Goal: Task Accomplishment & Management: Manage account settings

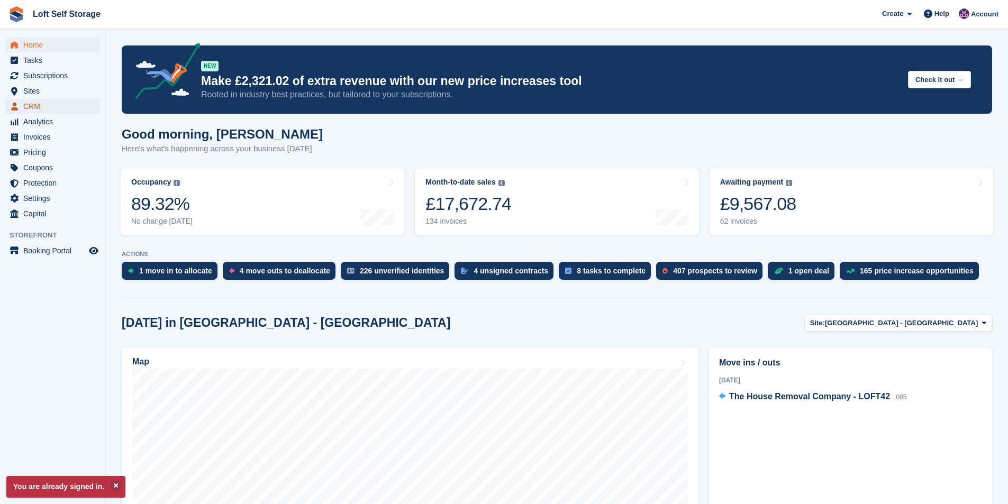
click at [42, 107] on span "CRM" at bounding box center [54, 106] width 63 height 15
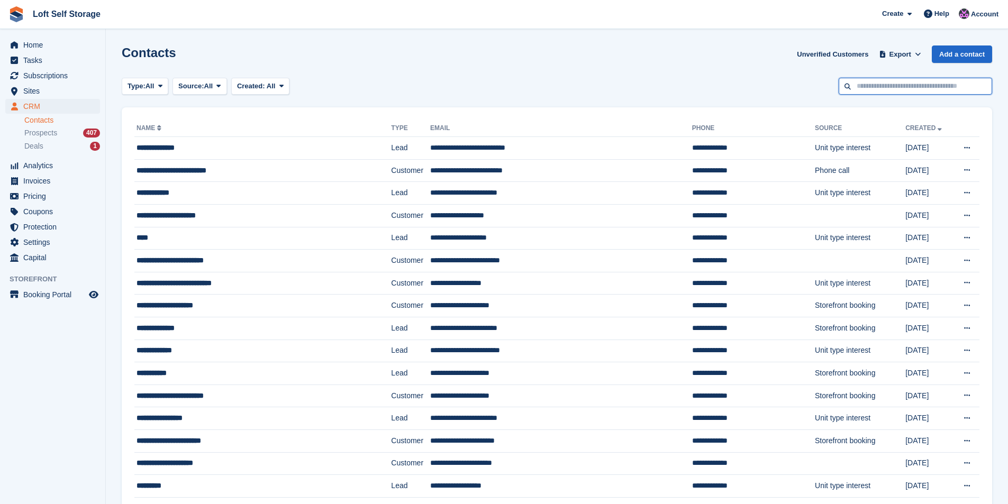
click at [931, 86] on input "text" at bounding box center [914, 86] width 153 height 17
type input "*******"
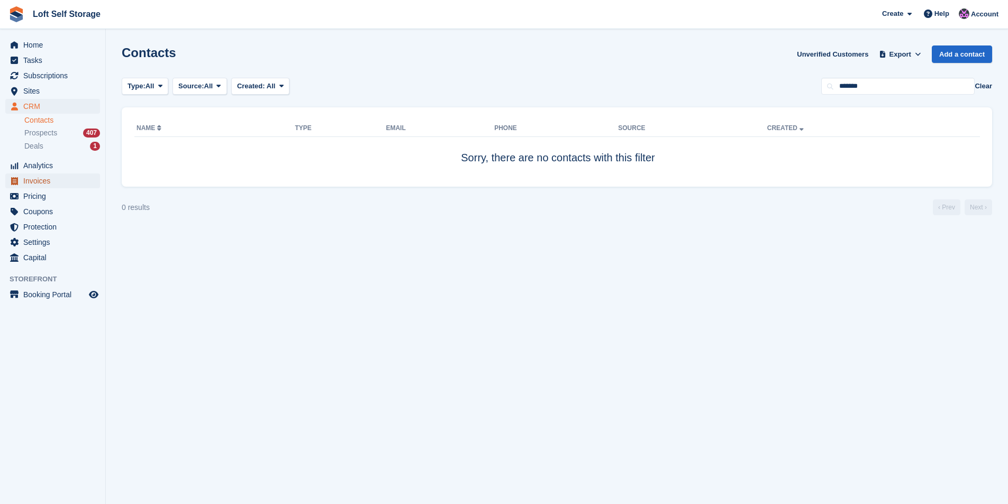
click at [42, 183] on span "Invoices" at bounding box center [54, 180] width 63 height 15
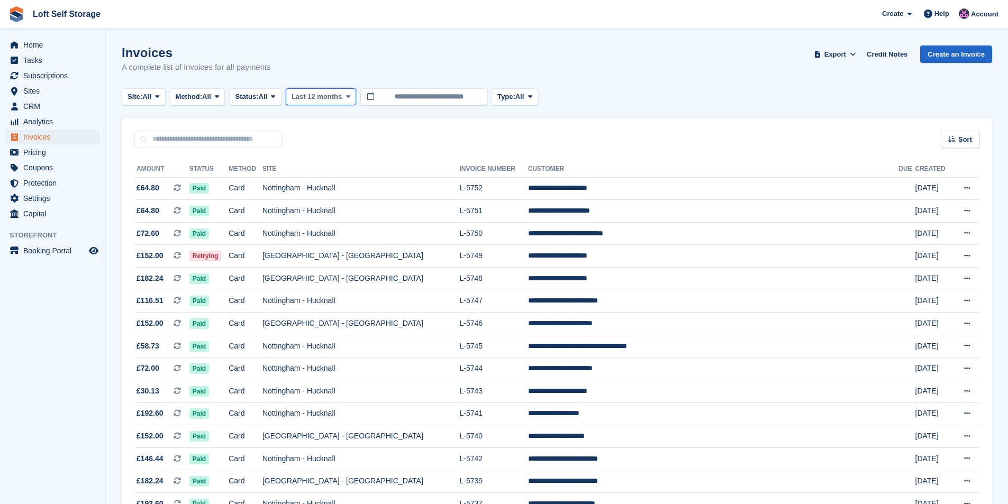
click at [340, 98] on span "Last 12 months" at bounding box center [316, 97] width 50 height 11
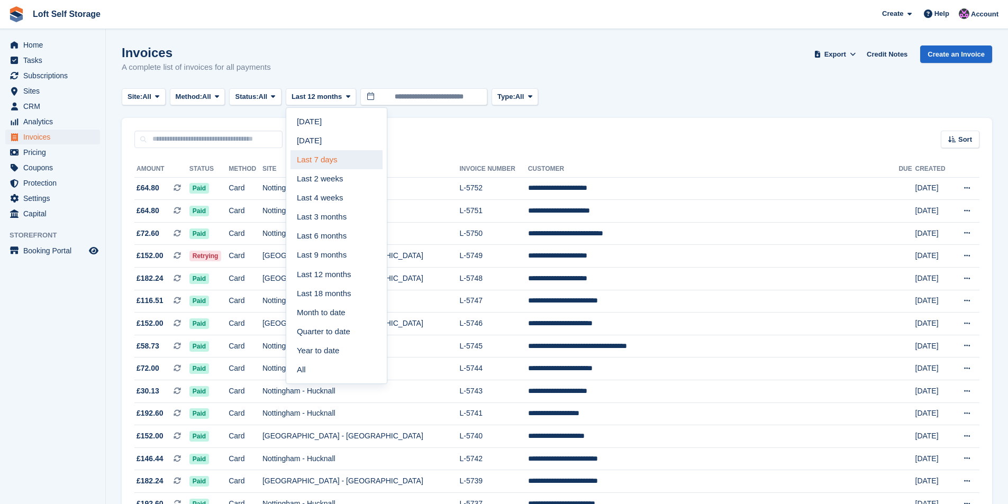
click at [323, 166] on link "Last 7 days" at bounding box center [336, 159] width 92 height 19
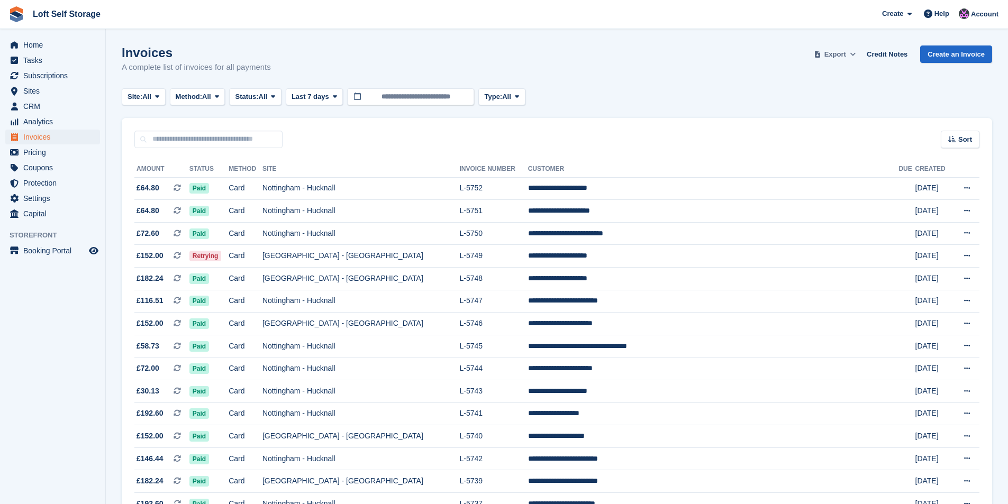
click at [836, 58] on span "Export" at bounding box center [835, 54] width 22 height 11
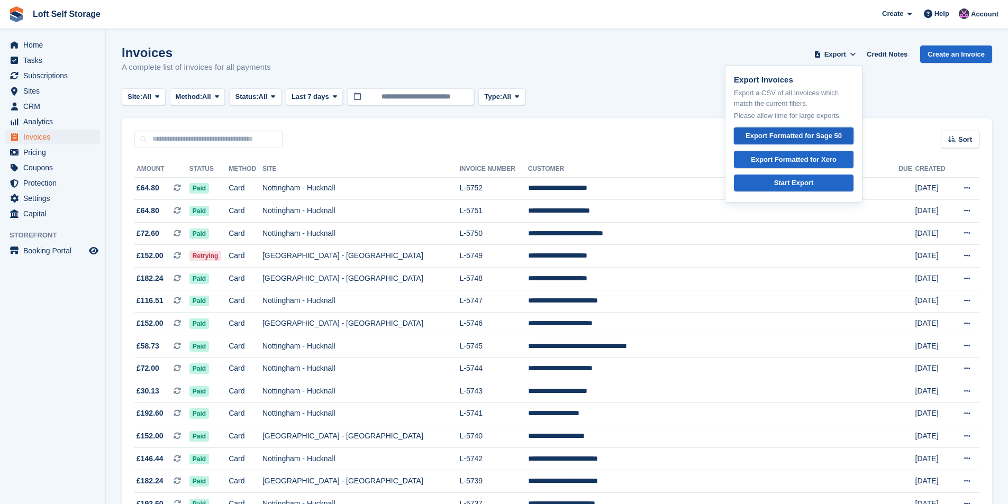
click at [819, 133] on div "Export Formatted for Sage 50" at bounding box center [793, 136] width 96 height 11
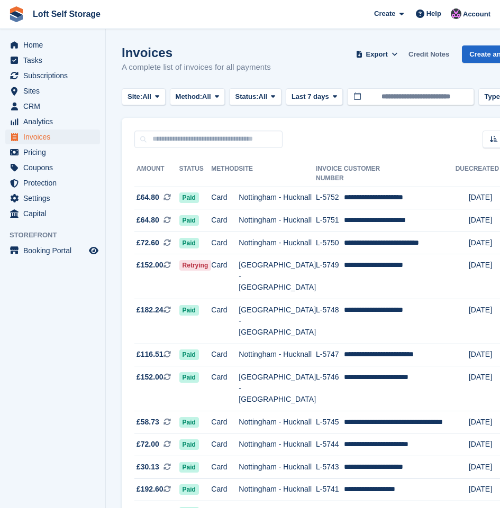
click at [419, 49] on link "Credit Notes" at bounding box center [428, 53] width 49 height 17
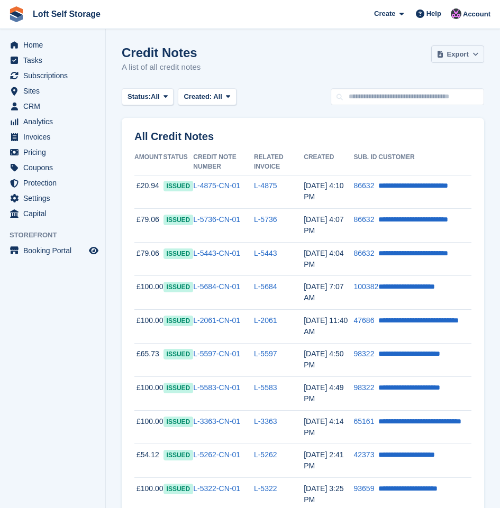
click at [438, 56] on span at bounding box center [440, 54] width 11 height 11
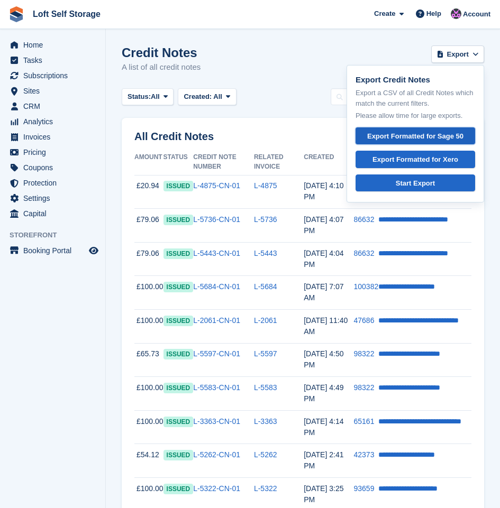
click at [406, 142] on link "Export Formatted for Sage 50" at bounding box center [415, 135] width 120 height 17
click at [291, 67] on div "Credit Notes A list of all credit notes Export Export Credit Notes Export a CSV…" at bounding box center [303, 65] width 362 height 41
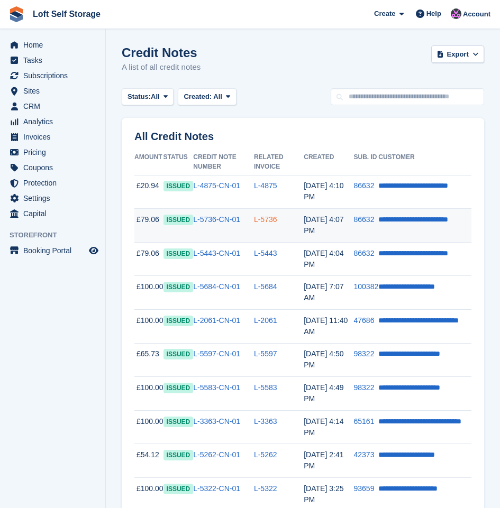
click at [262, 215] on link "L-5736" at bounding box center [265, 219] width 23 height 8
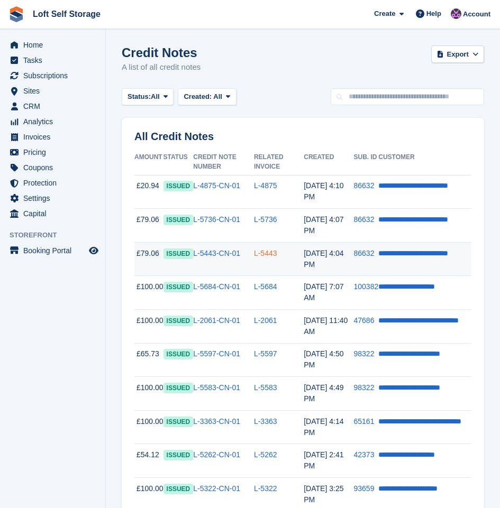
click at [267, 249] on link "L-5443" at bounding box center [265, 253] width 23 height 8
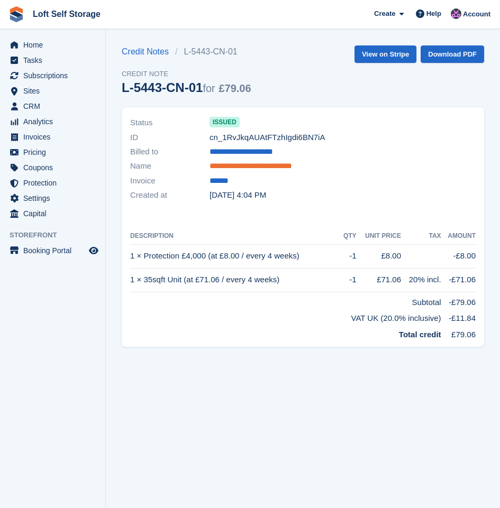
click at [227, 167] on link "**********" at bounding box center [258, 166] width 98 height 12
